Goal: Transaction & Acquisition: Purchase product/service

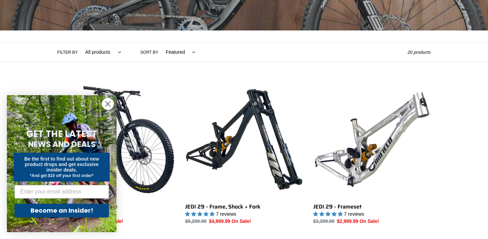
scroll to position [125, 0]
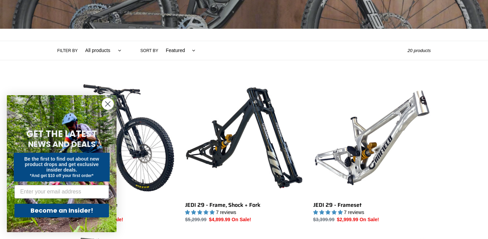
click at [109, 103] on icon "Close dialog" at bounding box center [108, 104] width 5 height 5
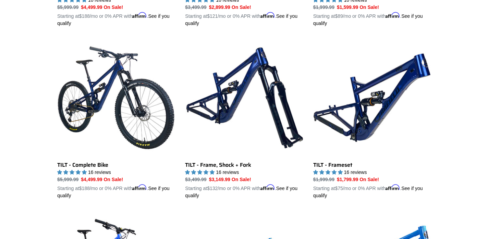
scroll to position [863, 0]
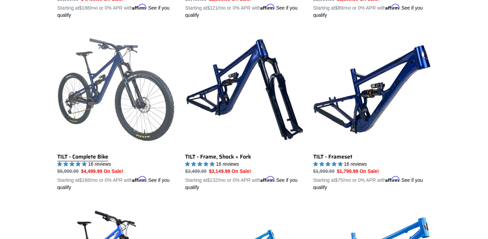
click at [83, 155] on link "TILT - Complete Bike" at bounding box center [116, 111] width 118 height 160
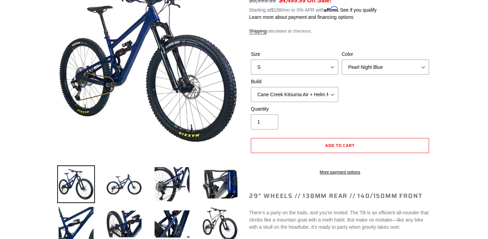
scroll to position [94, 0]
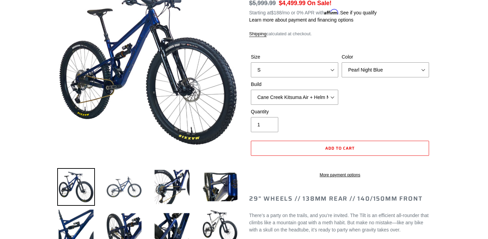
click at [124, 194] on img at bounding box center [124, 187] width 38 height 38
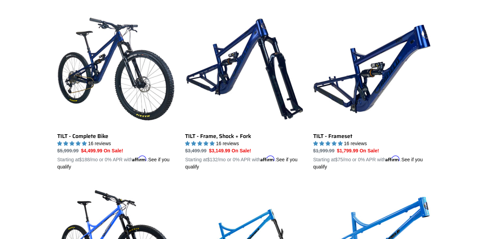
scroll to position [877, 0]
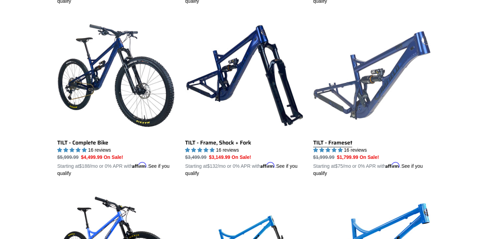
click at [380, 83] on link "TILT - Frameset" at bounding box center [372, 97] width 118 height 160
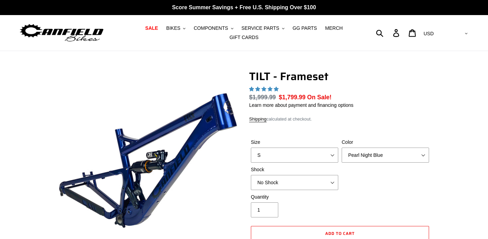
select select "highest-rating"
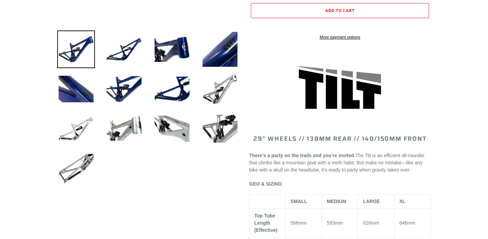
scroll to position [239, 0]
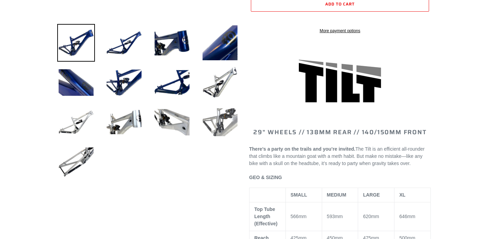
click at [232, 129] on img at bounding box center [220, 123] width 38 height 38
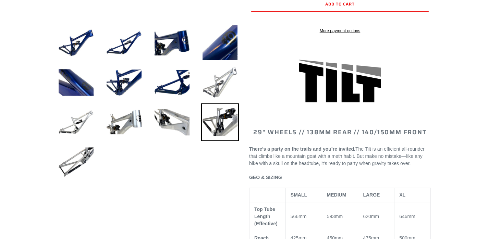
click at [221, 92] on img at bounding box center [220, 83] width 38 height 38
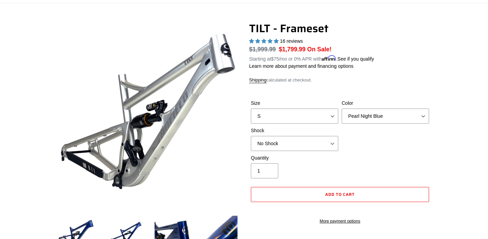
scroll to position [30, 0]
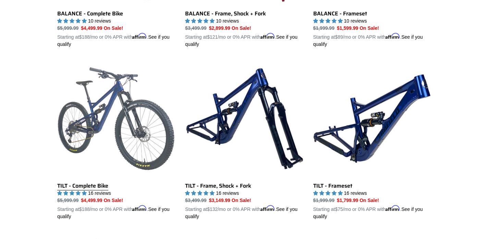
scroll to position [835, 0]
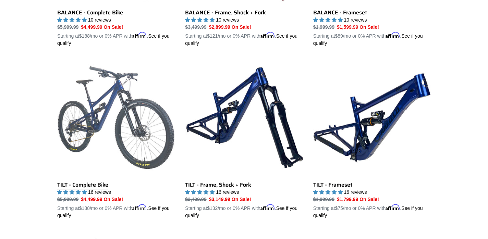
click at [84, 182] on link "TILT - Complete Bike" at bounding box center [116, 139] width 118 height 160
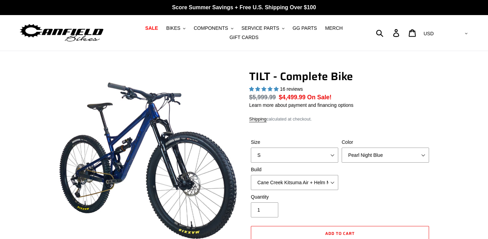
select select "highest-rating"
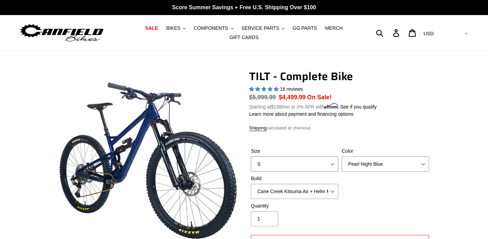
click at [335, 162] on select "S M L" at bounding box center [294, 164] width 87 height 15
select select "M"
click at [251, 157] on select "S M L" at bounding box center [294, 164] width 87 height 15
click at [385, 167] on select "Pearl Night Blue Stealth Silver Raw" at bounding box center [385, 164] width 87 height 15
click at [342, 157] on select "Pearl Night Blue Stealth Silver Raw" at bounding box center [385, 164] width 87 height 15
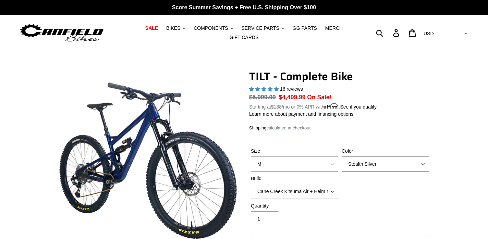
click at [385, 169] on select "Pearl Night Blue Stealth Silver Raw" at bounding box center [385, 164] width 87 height 15
select select "Raw"
click at [342, 157] on select "Pearl Night Blue Stealth Silver Raw" at bounding box center [385, 164] width 87 height 15
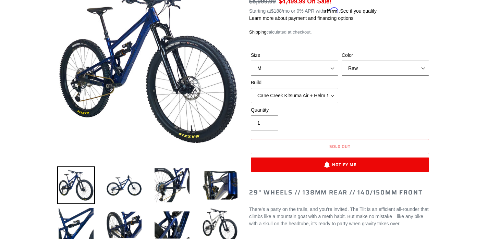
scroll to position [97, 0]
